Goal: Book appointment/travel/reservation

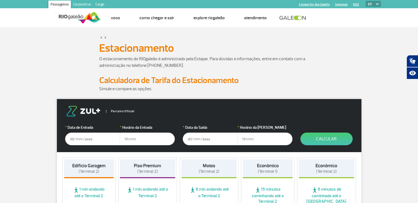
scroll to position [55, 0]
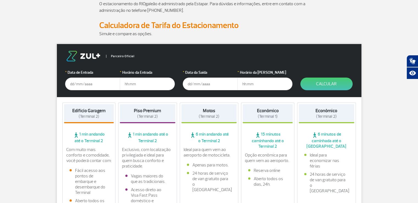
click at [97, 84] on input "text" at bounding box center [92, 83] width 55 height 13
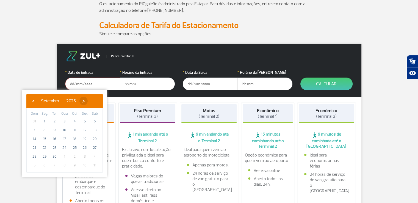
click at [88, 103] on span "›" at bounding box center [83, 101] width 8 height 8
click at [62, 118] on span "1" at bounding box center [64, 121] width 9 height 9
type input "[DATE]"
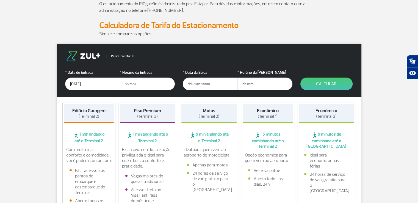
click at [147, 87] on input "text" at bounding box center [147, 83] width 55 height 13
type input "1"
type input "09:00"
click at [204, 87] on input "text" at bounding box center [210, 83] width 55 height 13
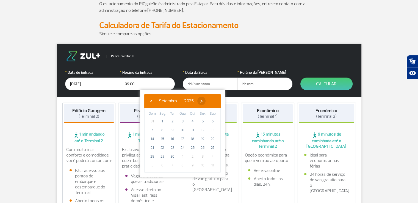
click at [205, 99] on span "›" at bounding box center [201, 101] width 8 height 8
drag, startPoint x: 159, startPoint y: 131, endPoint x: 220, endPoint y: 104, distance: 67.0
click at [159, 131] on span "6" at bounding box center [162, 130] width 9 height 9
type input "[DATE]"
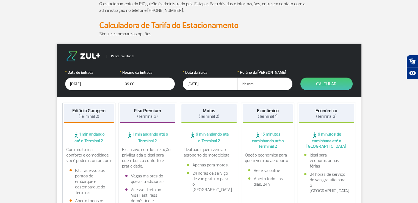
click at [257, 84] on input "text" at bounding box center [264, 83] width 55 height 13
type input "17:00"
click at [340, 85] on button "Calcular" at bounding box center [326, 83] width 52 height 13
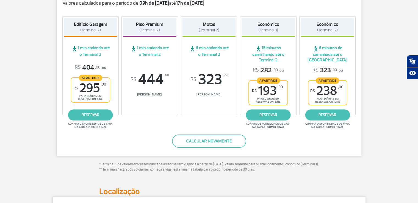
scroll to position [137, 0]
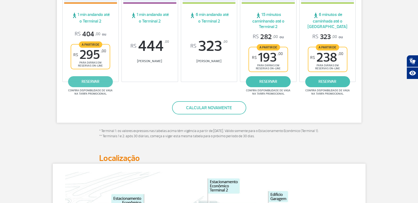
click at [89, 83] on link "reservar" at bounding box center [90, 81] width 45 height 11
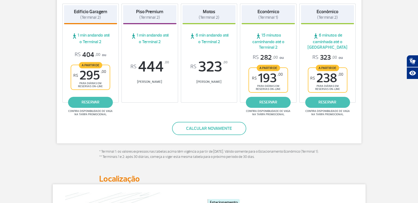
scroll to position [82, 0]
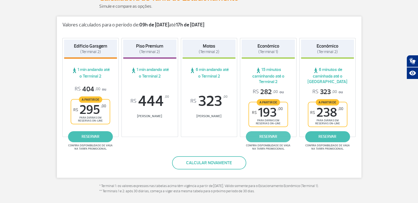
click at [263, 133] on link "reservar" at bounding box center [268, 136] width 45 height 11
